Goal: Transaction & Acquisition: Obtain resource

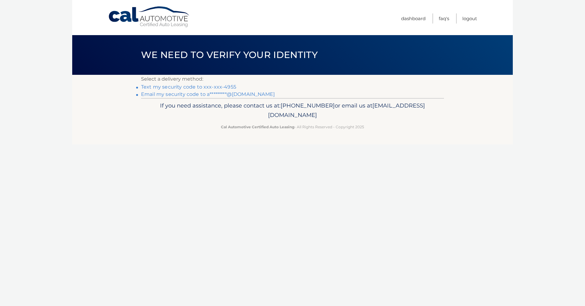
click at [227, 85] on link "Text my security code to xxx-xxx-4955" at bounding box center [188, 87] width 95 height 6
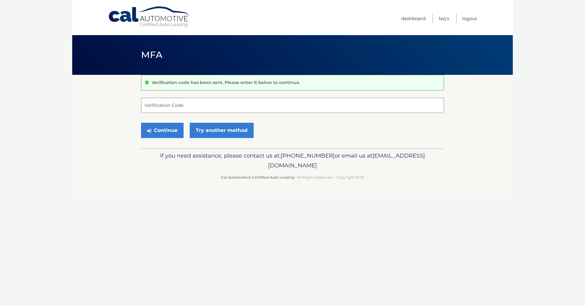
click at [233, 106] on input "Verification Code" at bounding box center [292, 105] width 303 height 15
type input "1"
type input "120391"
click at [166, 126] on button "Continue" at bounding box center [162, 130] width 43 height 15
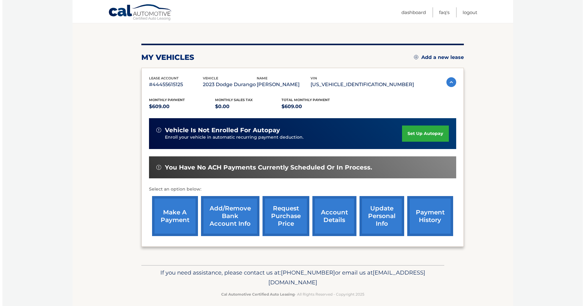
scroll to position [61, 0]
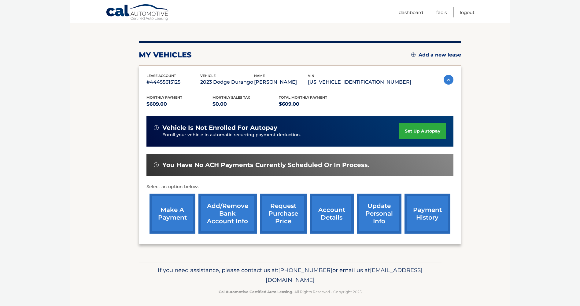
click at [286, 210] on link "request purchase price" at bounding box center [283, 214] width 47 height 40
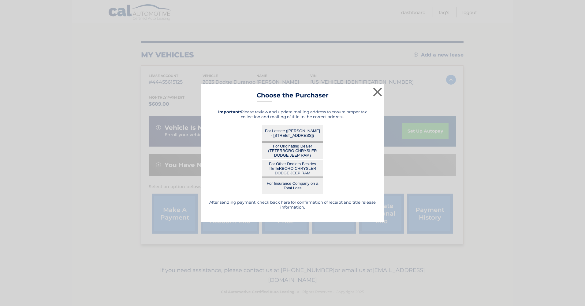
click at [304, 130] on button "For Lessee ([PERSON_NAME] - [STREET_ADDRESS])" at bounding box center [292, 133] width 61 height 17
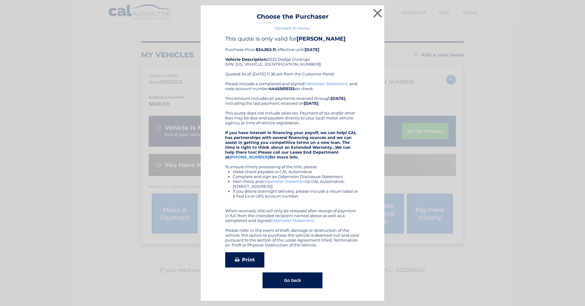
click at [246, 258] on link "Print" at bounding box center [244, 260] width 39 height 15
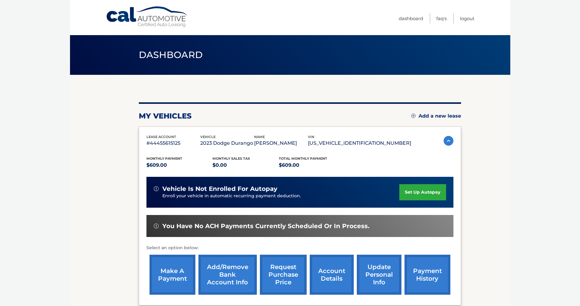
click at [297, 280] on link "request purchase price" at bounding box center [283, 275] width 47 height 40
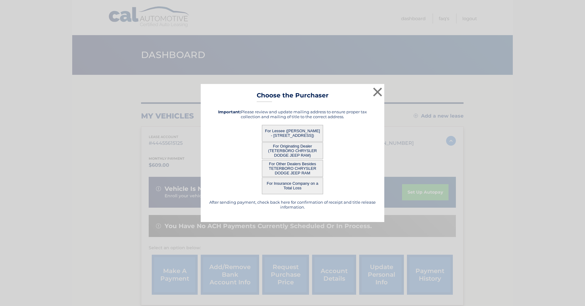
click at [293, 131] on button "For Lessee (ALLEN RICE - 69 COUNTRY LN, , STATEN ISLAND, NY 10312)" at bounding box center [292, 133] width 61 height 17
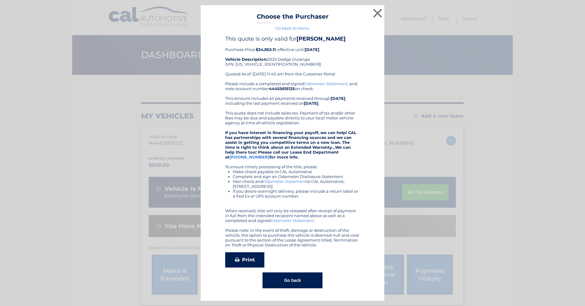
click at [245, 257] on link "Print" at bounding box center [244, 260] width 39 height 15
click at [374, 12] on button "×" at bounding box center [377, 13] width 12 height 12
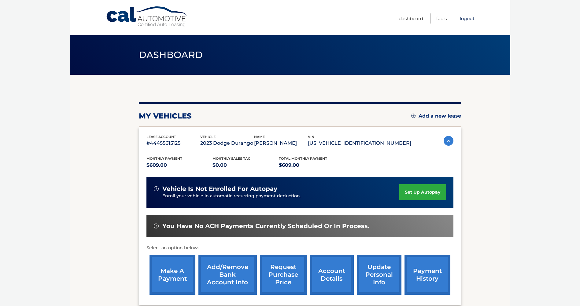
click at [464, 17] on link "Logout" at bounding box center [467, 18] width 15 height 10
